Goal: Task Accomplishment & Management: Manage account settings

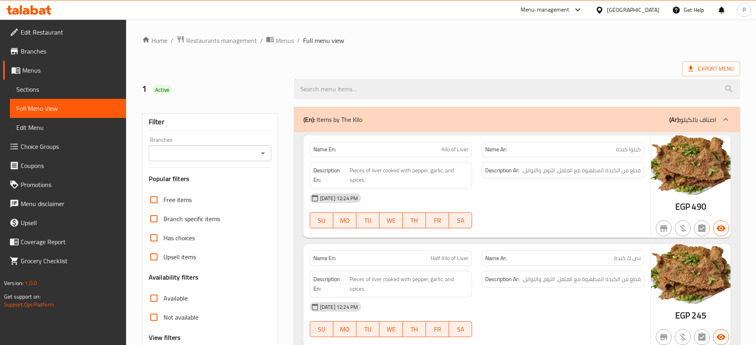
scroll to position [4829, 0]
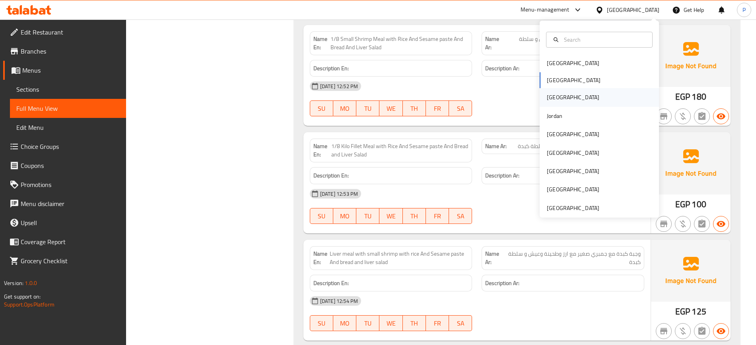
click at [546, 97] on div "[GEOGRAPHIC_DATA]" at bounding box center [572, 97] width 52 height 9
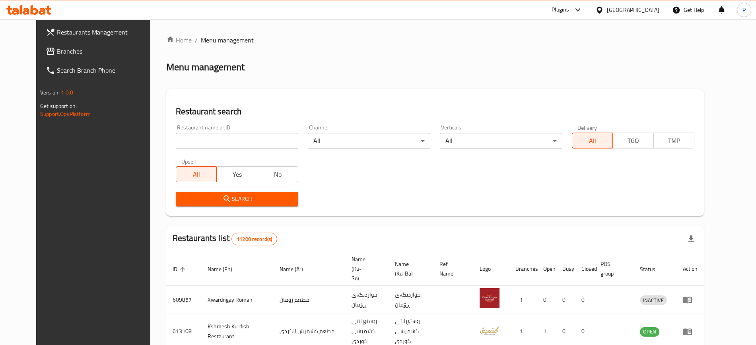
click at [221, 143] on input "search" at bounding box center [237, 141] width 122 height 16
paste input "Manqal"
type input "Manqal"
click button "Search" at bounding box center [237, 199] width 122 height 15
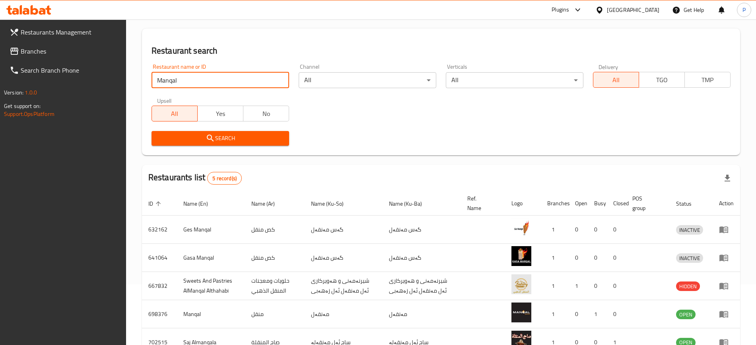
scroll to position [115, 0]
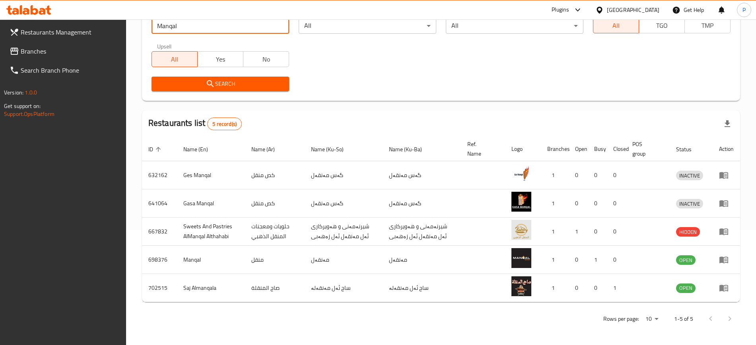
click at [439, 99] on div "Restaurant search Restaurant name or ID Manqal Restaurant name or ID Channel Al…" at bounding box center [441, 37] width 598 height 127
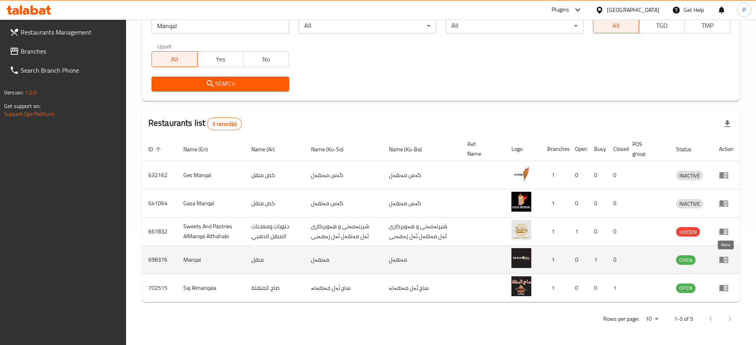
click at [727, 257] on icon "enhanced table" at bounding box center [724, 260] width 10 height 10
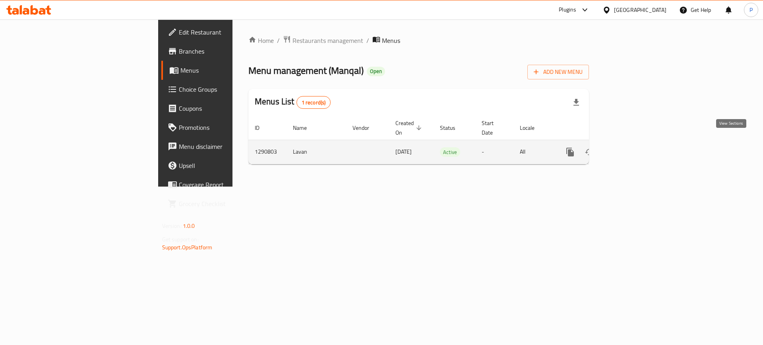
click at [632, 147] on icon "enhanced table" at bounding box center [628, 152] width 10 height 10
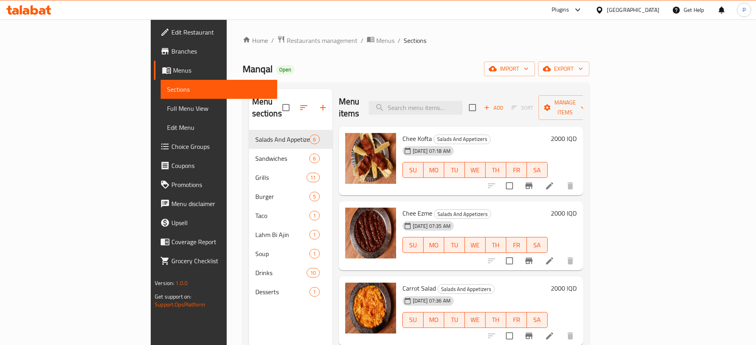
drag, startPoint x: 337, startPoint y: 62, endPoint x: 395, endPoint y: 87, distance: 63.0
click at [337, 62] on div "Manqal Open import export" at bounding box center [415, 69] width 347 height 15
click at [455, 104] on input "search" at bounding box center [415, 108] width 94 height 14
paste input "Soup"
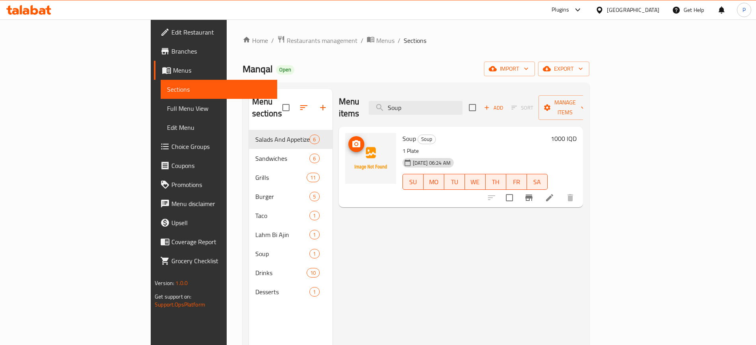
type input "Soup"
click at [348, 136] on button "upload picture" at bounding box center [356, 144] width 16 height 16
click at [332, 246] on div "Menu items Soup Add Sort Manage items Soup Soup 1 Plate [DATE] 06:24 AM SU MO T…" at bounding box center [457, 261] width 250 height 345
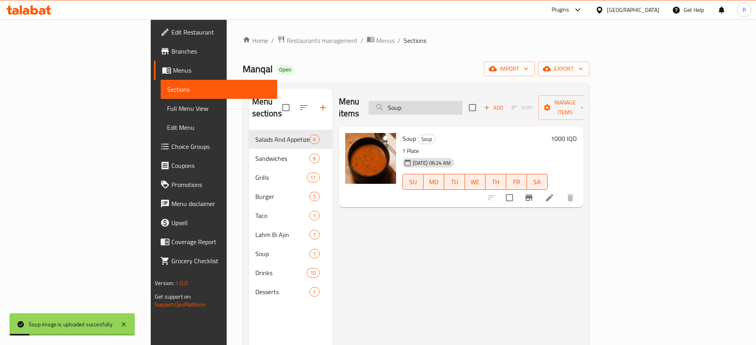
click at [462, 104] on input "Soup" at bounding box center [415, 108] width 94 height 14
paste input "search"
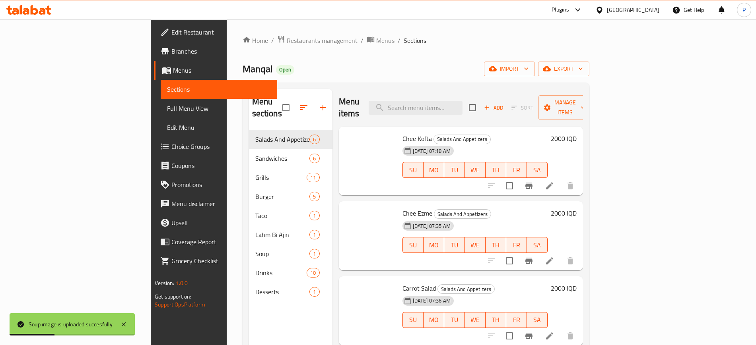
click at [460, 93] on div "Menu items Add Sort Manage items" at bounding box center [461, 108] width 244 height 38
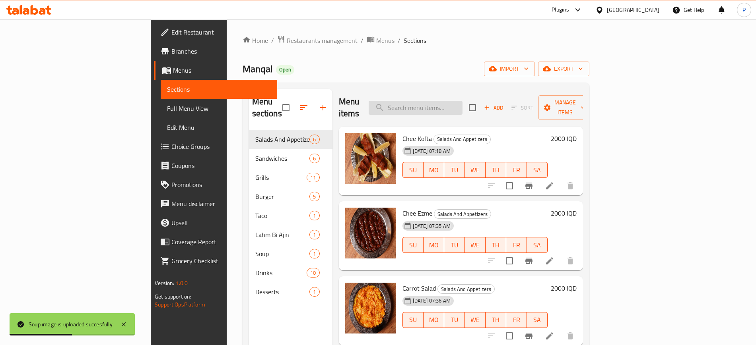
click at [462, 102] on input "search" at bounding box center [415, 108] width 94 height 14
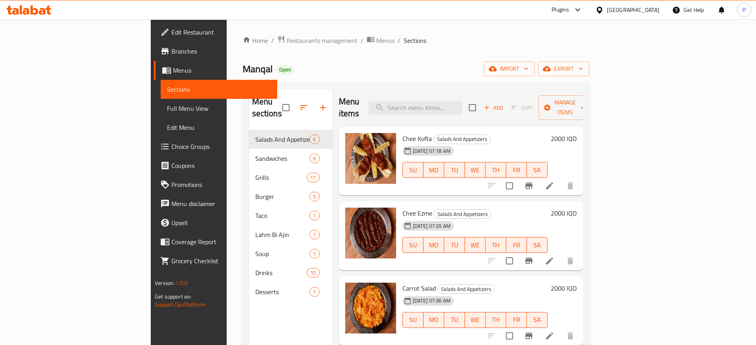
drag, startPoint x: 363, startPoint y: 75, endPoint x: 373, endPoint y: 76, distance: 10.4
click at [362, 75] on div "Manqal Open import export" at bounding box center [415, 69] width 347 height 15
click at [462, 101] on input "search" at bounding box center [415, 108] width 94 height 14
paste input "Chicken Steak Burger"
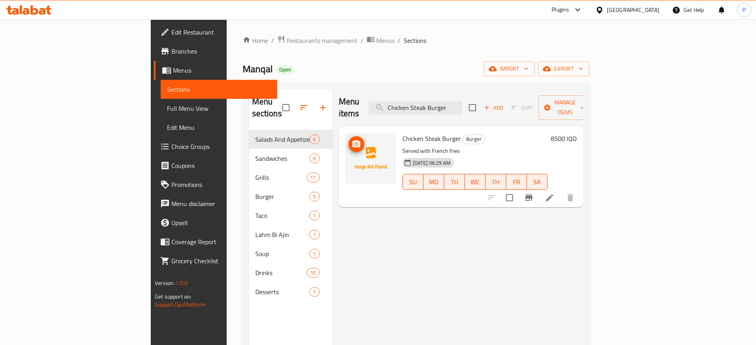
click at [345, 133] on img at bounding box center [370, 158] width 51 height 51
click at [351, 139] on icon "upload picture" at bounding box center [356, 144] width 10 height 10
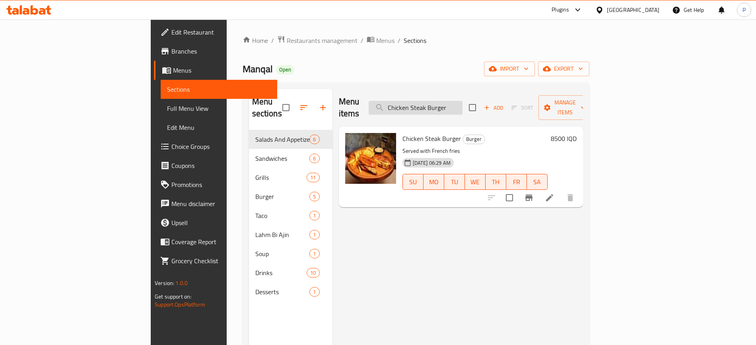
click at [462, 101] on input "Chicken Steak Burger" at bounding box center [415, 108] width 94 height 14
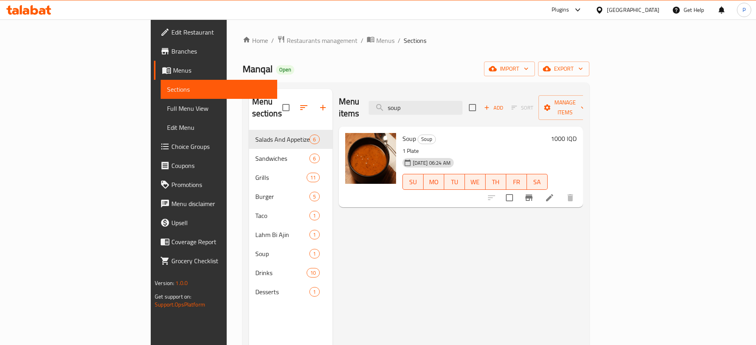
type input "soup"
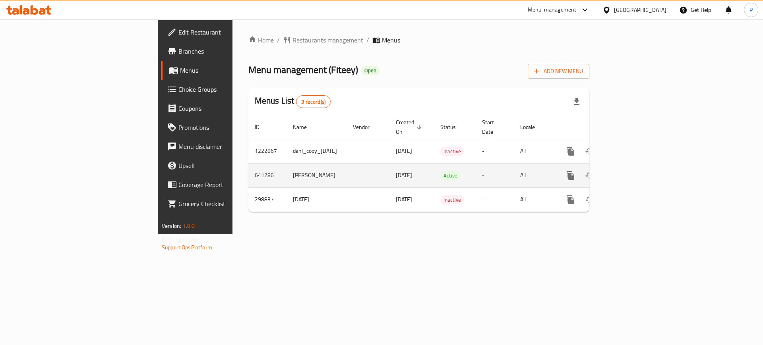
click at [637, 167] on link "enhanced table" at bounding box center [627, 175] width 19 height 19
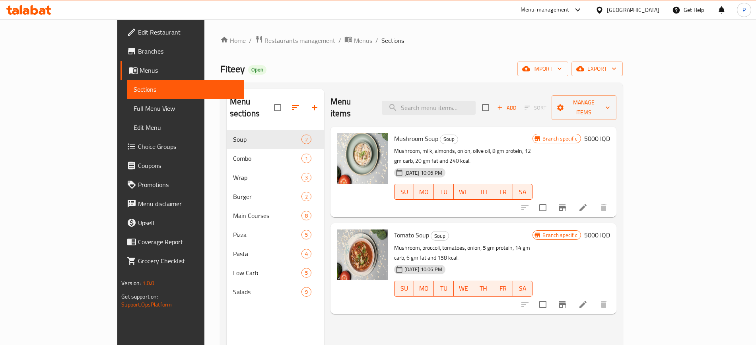
click at [491, 110] on div "Menu items Add Sort Manage items" at bounding box center [473, 108] width 286 height 38
click at [475, 101] on input "search" at bounding box center [429, 108] width 94 height 14
paste input "hicken Medallion"
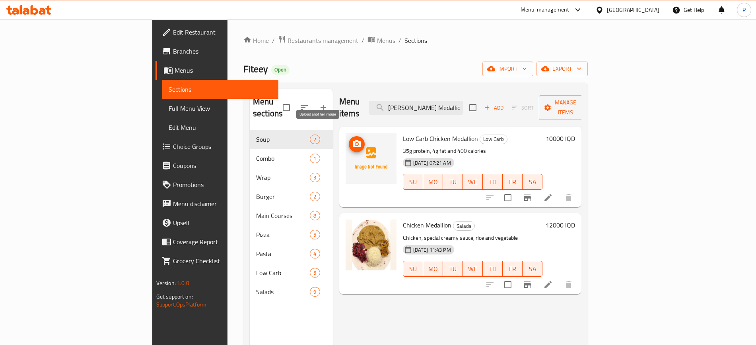
type input "hicken Medallion"
click at [349, 139] on span "upload picture" at bounding box center [357, 144] width 16 height 10
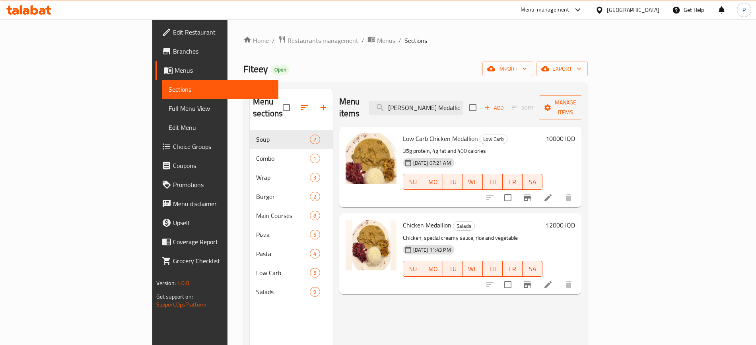
click at [603, 12] on icon at bounding box center [599, 10] width 8 height 8
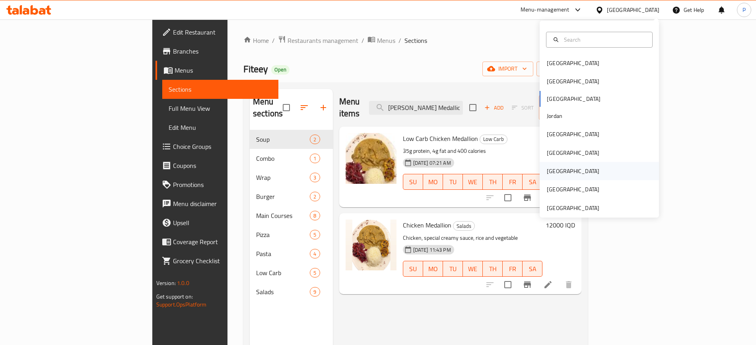
click at [548, 167] on div "[GEOGRAPHIC_DATA]" at bounding box center [572, 171] width 52 height 9
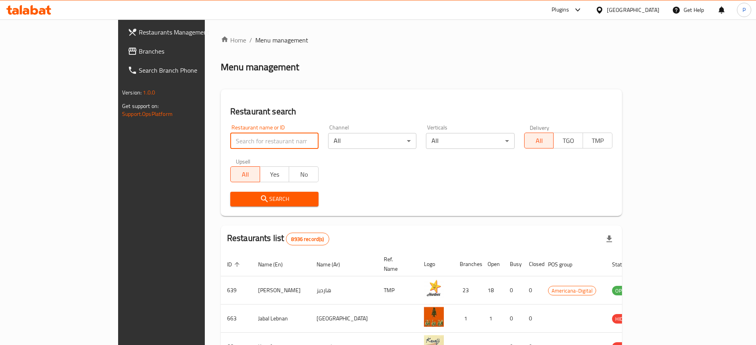
click at [243, 143] on input "search" at bounding box center [274, 141] width 88 height 16
paste input "Asseer Ti"
type input "Asseer Ti"
click button "Search" at bounding box center [274, 199] width 88 height 15
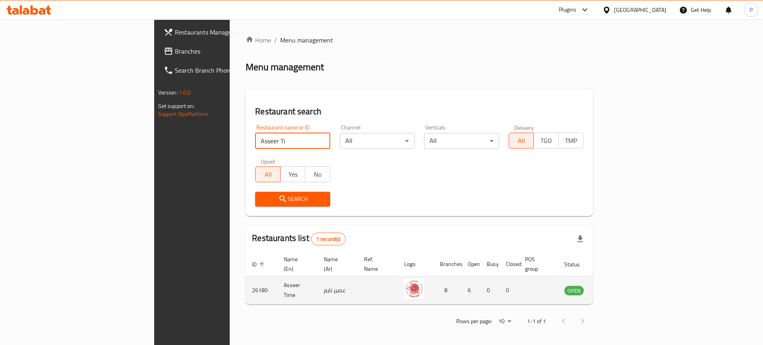
click at [615, 288] on icon "enhanced table" at bounding box center [610, 291] width 9 height 7
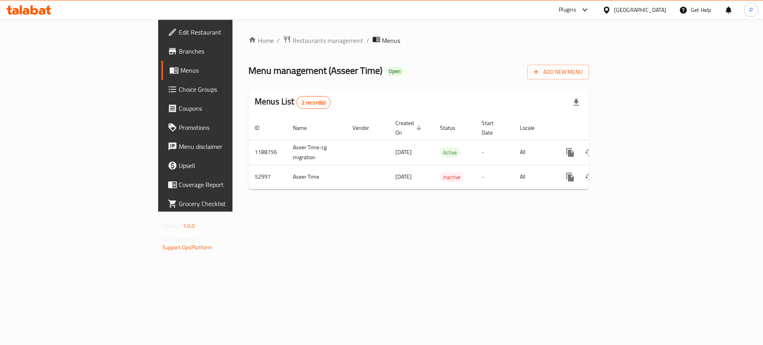
click at [179, 36] on span "Edit Restaurant" at bounding box center [229, 32] width 101 height 10
